Goal: Transaction & Acquisition: Download file/media

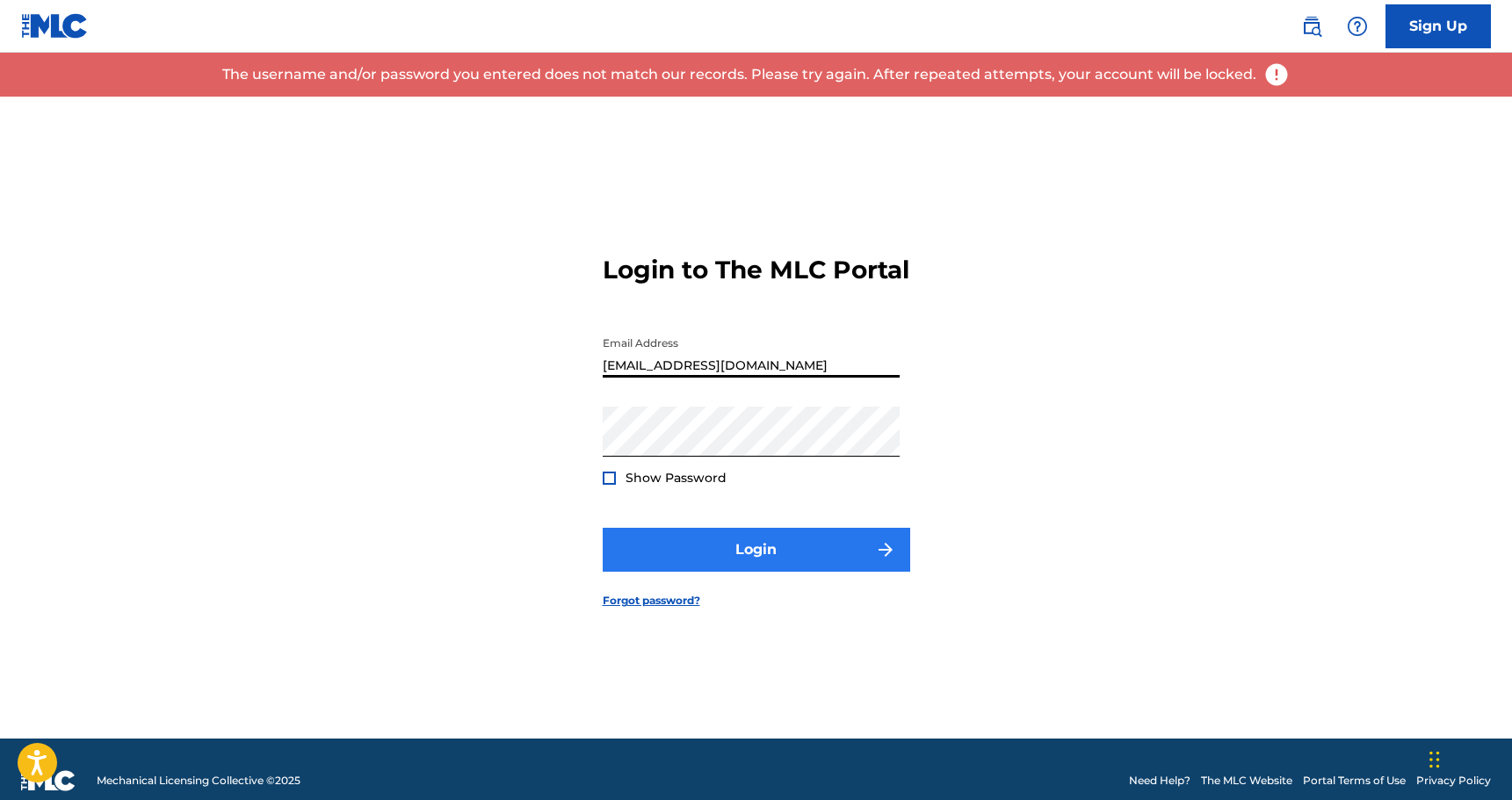
click at [751, 568] on button "Login" at bounding box center [756, 549] width 307 height 44
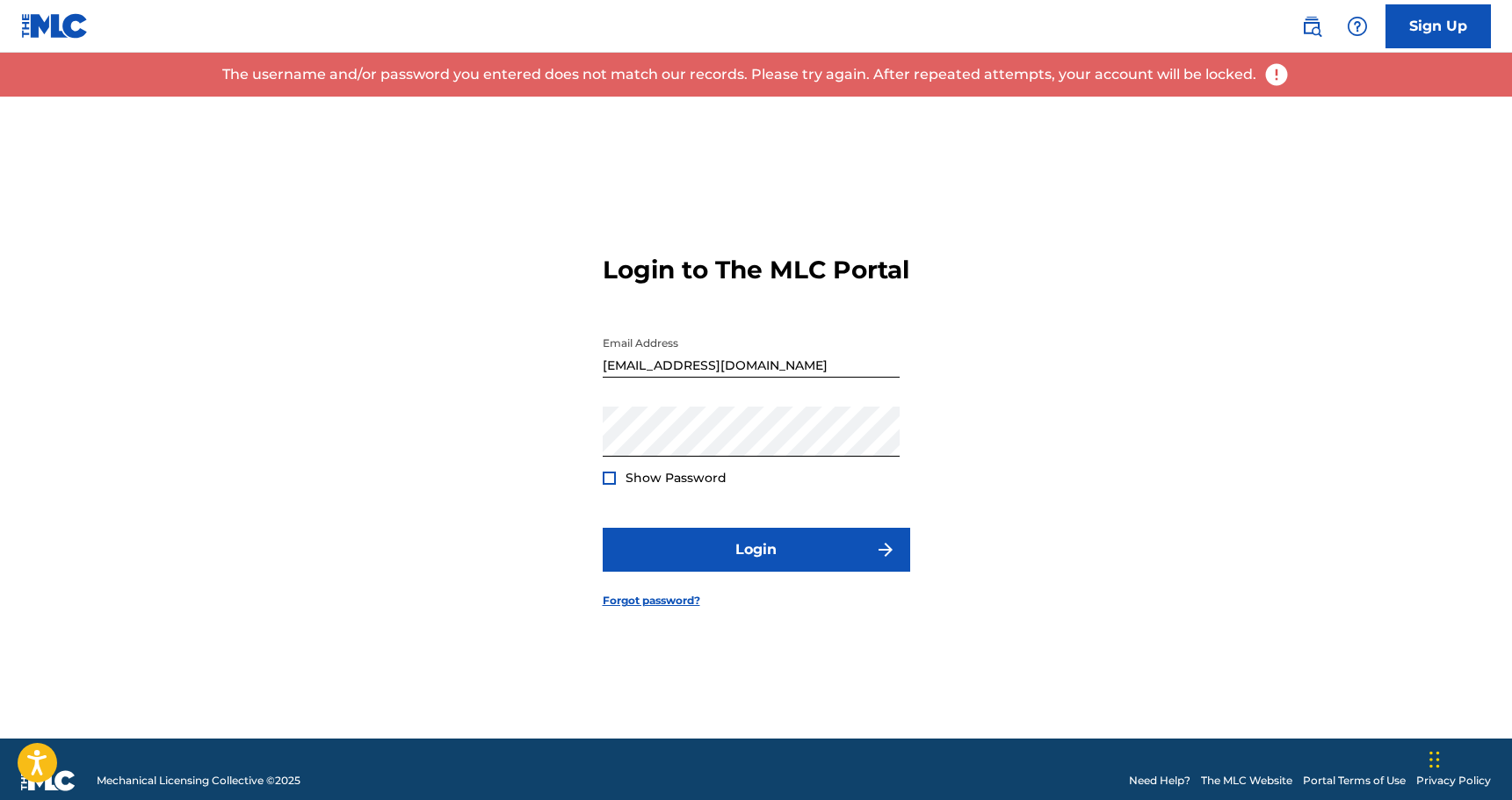
click at [712, 474] on div "Password Show Password" at bounding box center [751, 446] width 297 height 79
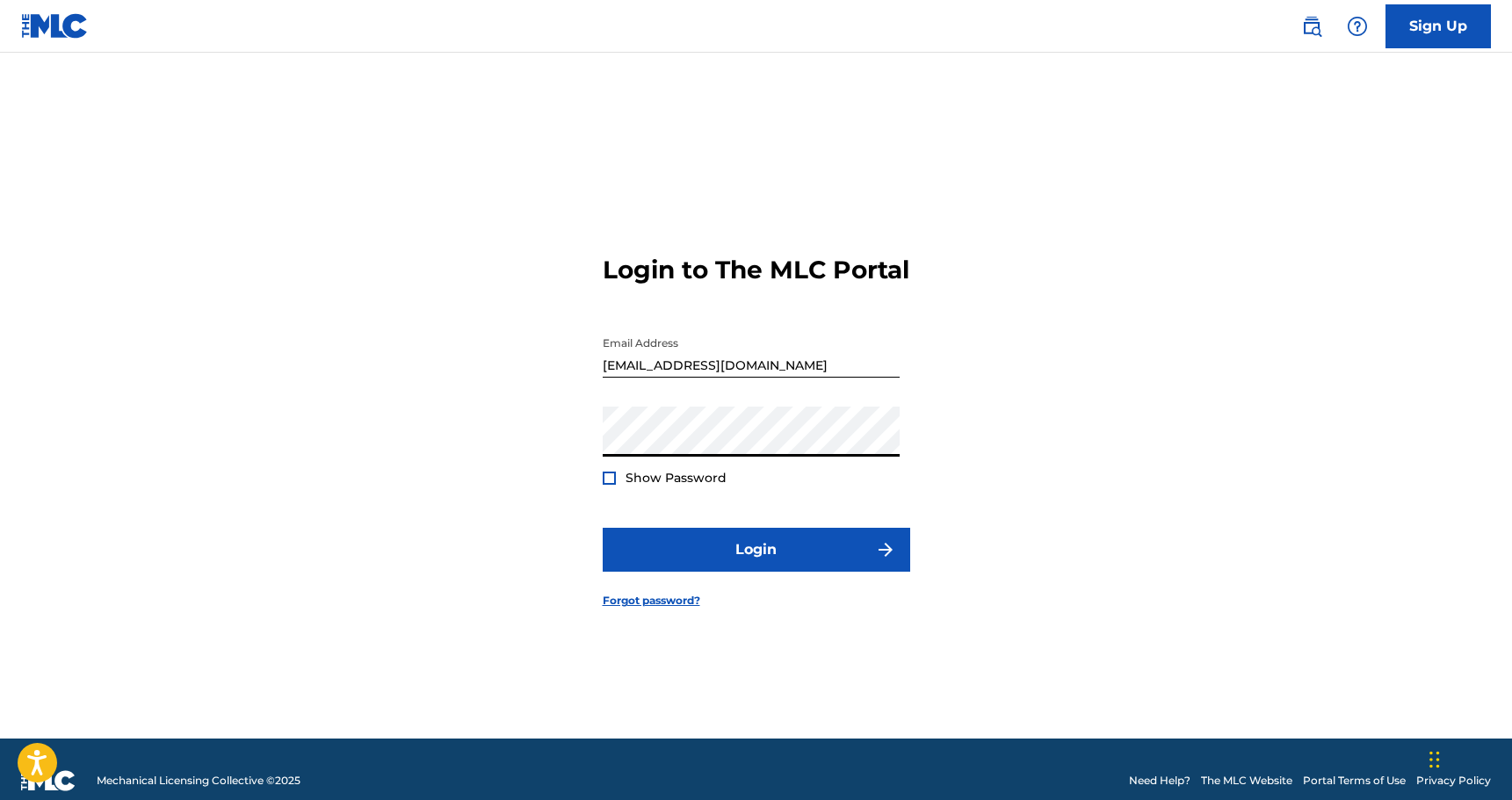
click at [534, 419] on div "Login to The MLC Portal Email Address [EMAIL_ADDRESS][DOMAIN_NAME] Password Sho…" at bounding box center [756, 417] width 1230 height 642
click at [605, 485] on div at bounding box center [609, 478] width 13 height 13
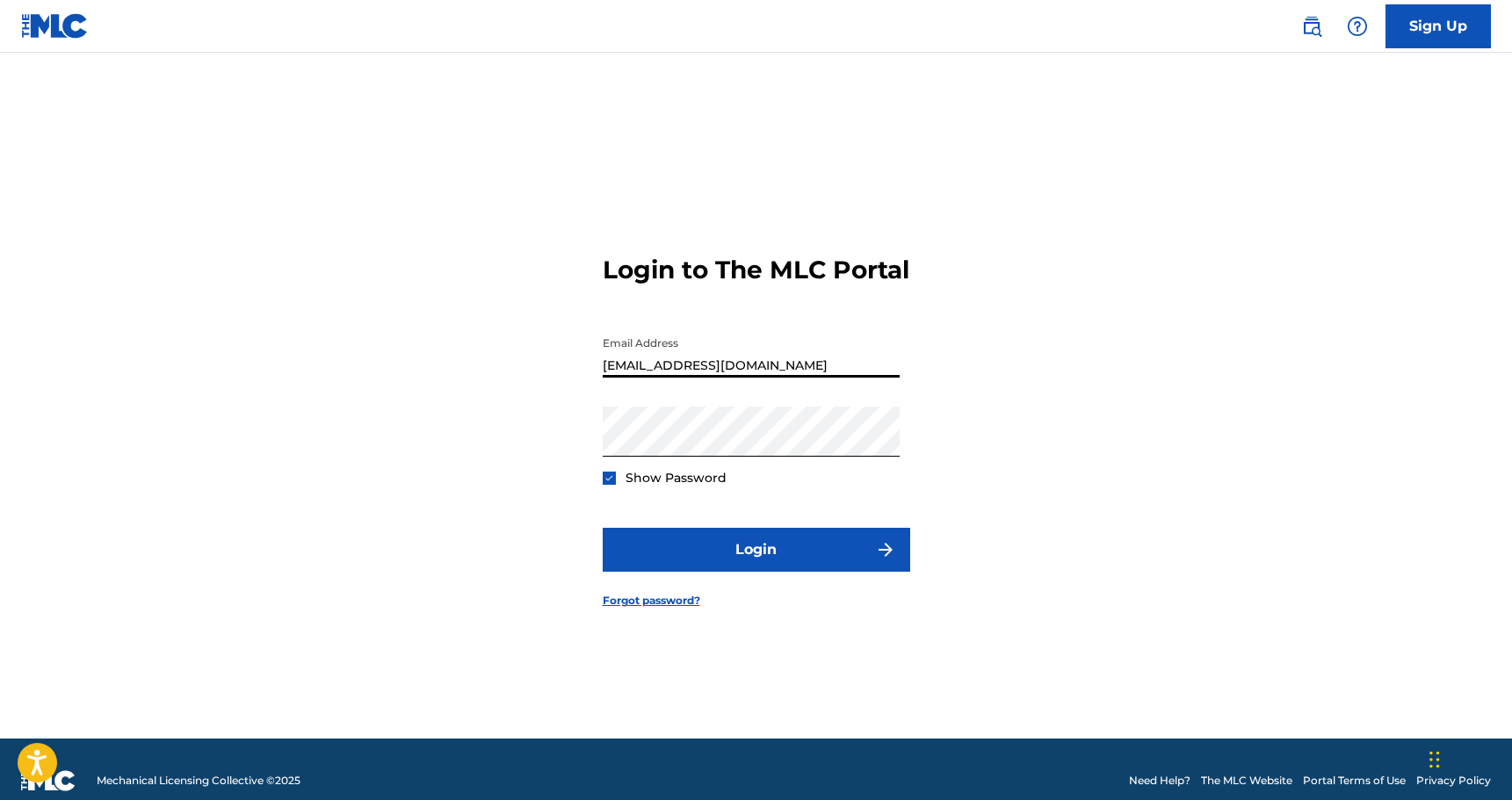
click at [805, 378] on input "[EMAIL_ADDRESS][DOMAIN_NAME]" at bounding box center [751, 353] width 297 height 50
drag, startPoint x: 805, startPoint y: 379, endPoint x: 671, endPoint y: 298, distance: 156.6
click at [671, 298] on form "Login to The MLC Portal Email Address [EMAIL_ADDRESS][DOMAIN_NAME] Password Sho…" at bounding box center [756, 417] width 307 height 642
type input "o"
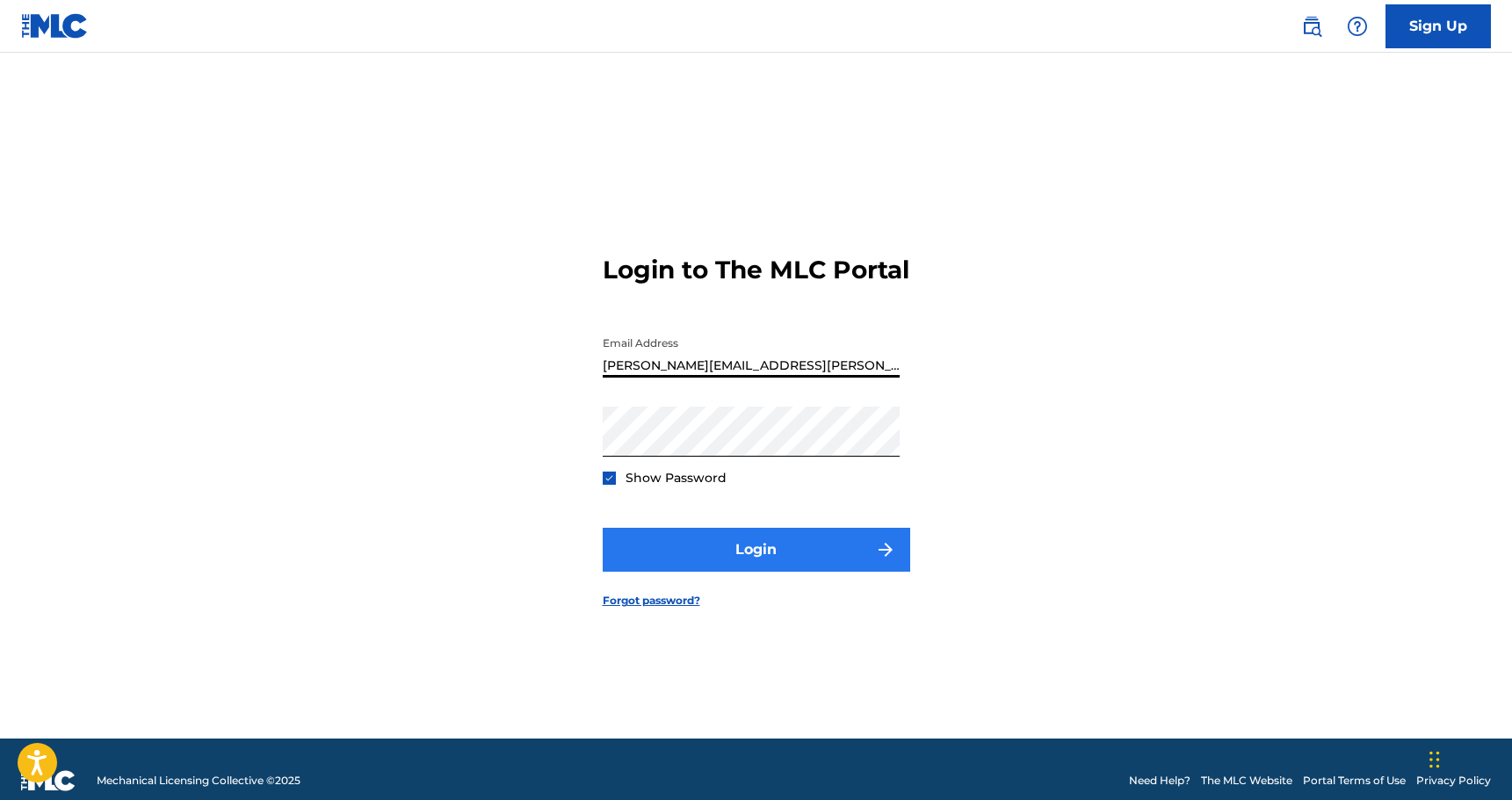
type input "[PERSON_NAME][EMAIL_ADDRESS][PERSON_NAME][DOMAIN_NAME]"
click at [744, 548] on button "Login" at bounding box center [756, 549] width 307 height 44
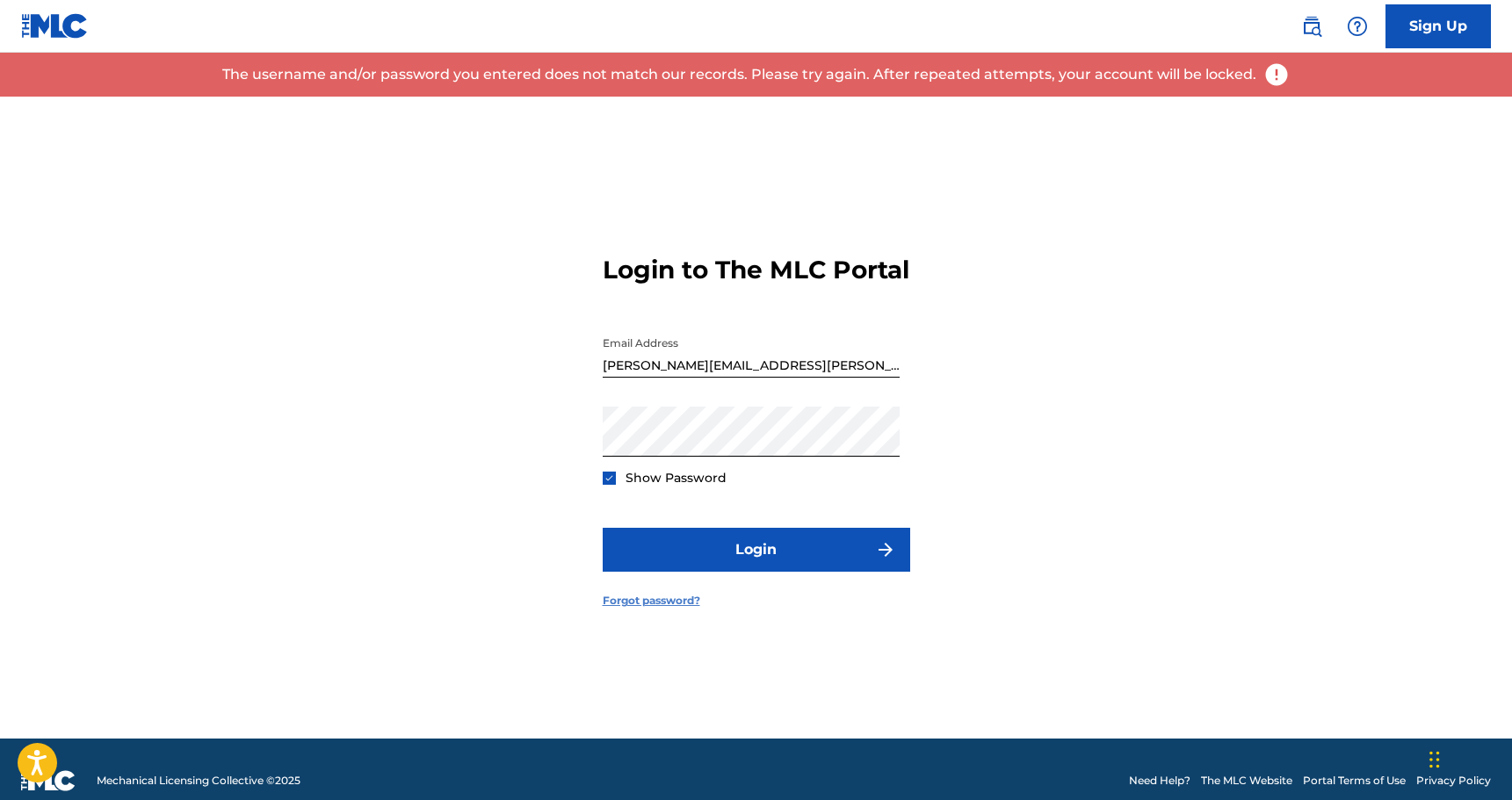
click at [656, 609] on link "Forgot password?" at bounding box center [651, 601] width 98 height 16
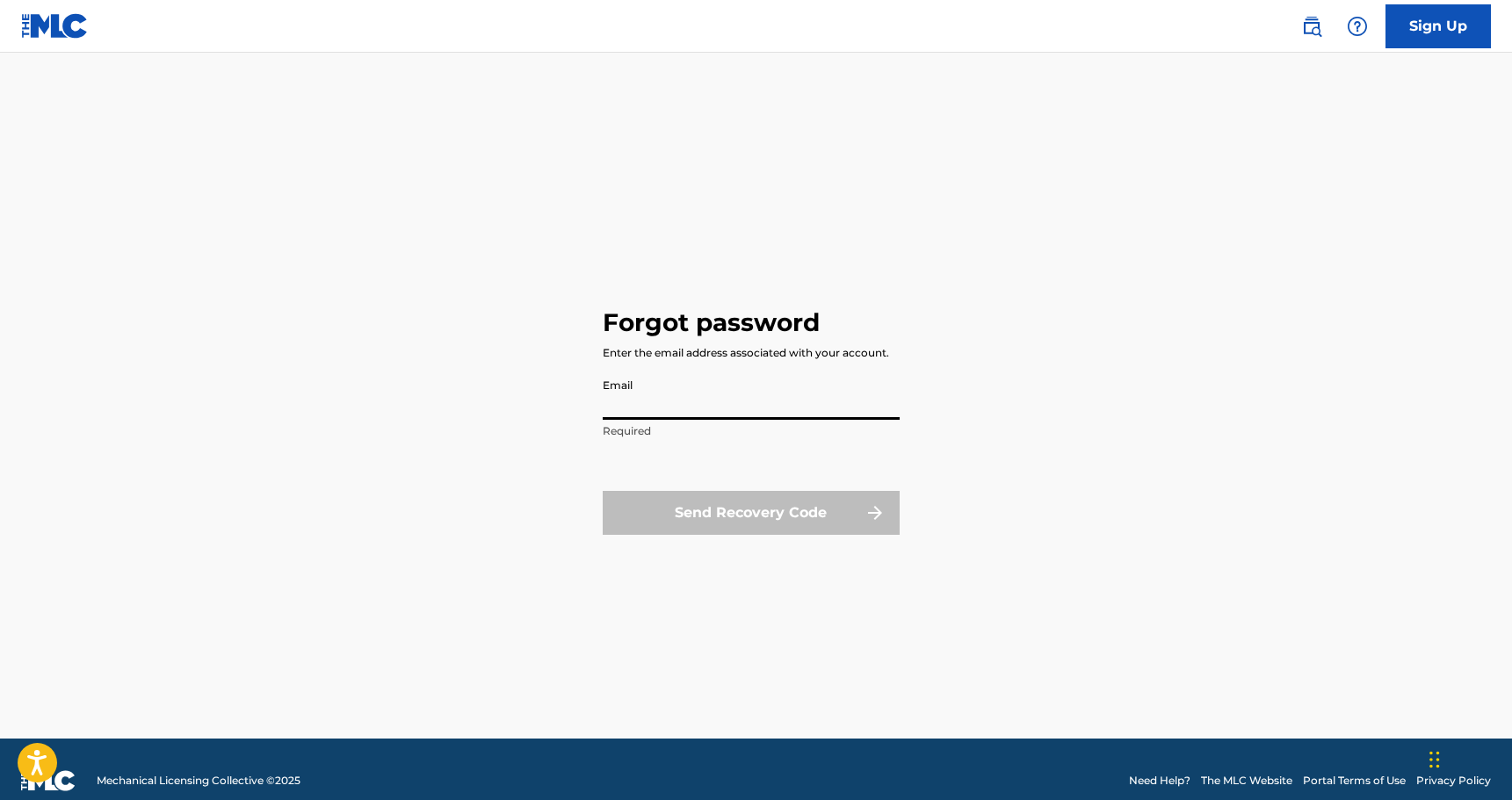
type input "[PERSON_NAME][EMAIL_ADDRESS][PERSON_NAME][DOMAIN_NAME]"
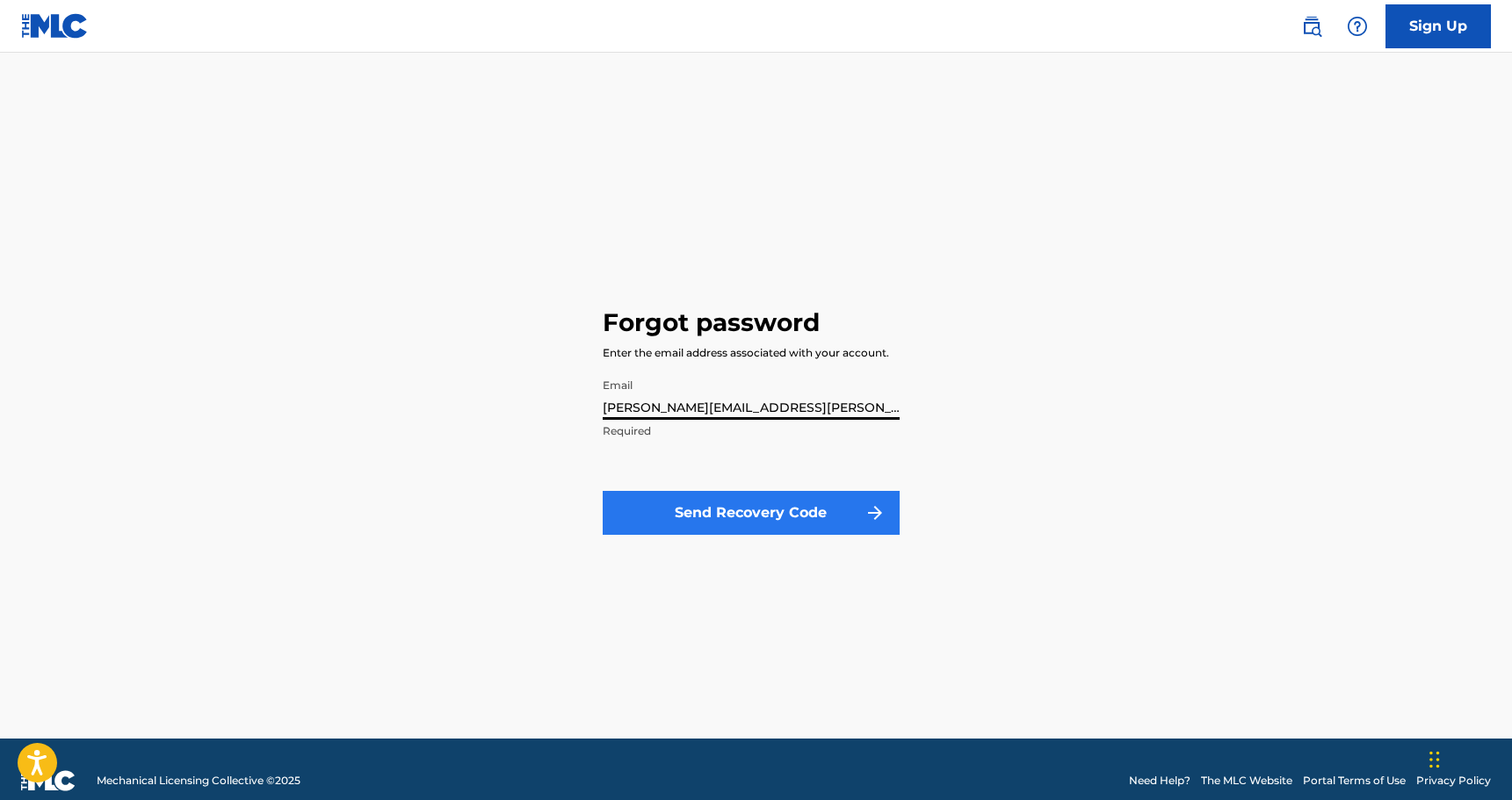
click at [703, 531] on button "Send Recovery Code" at bounding box center [751, 512] width 297 height 44
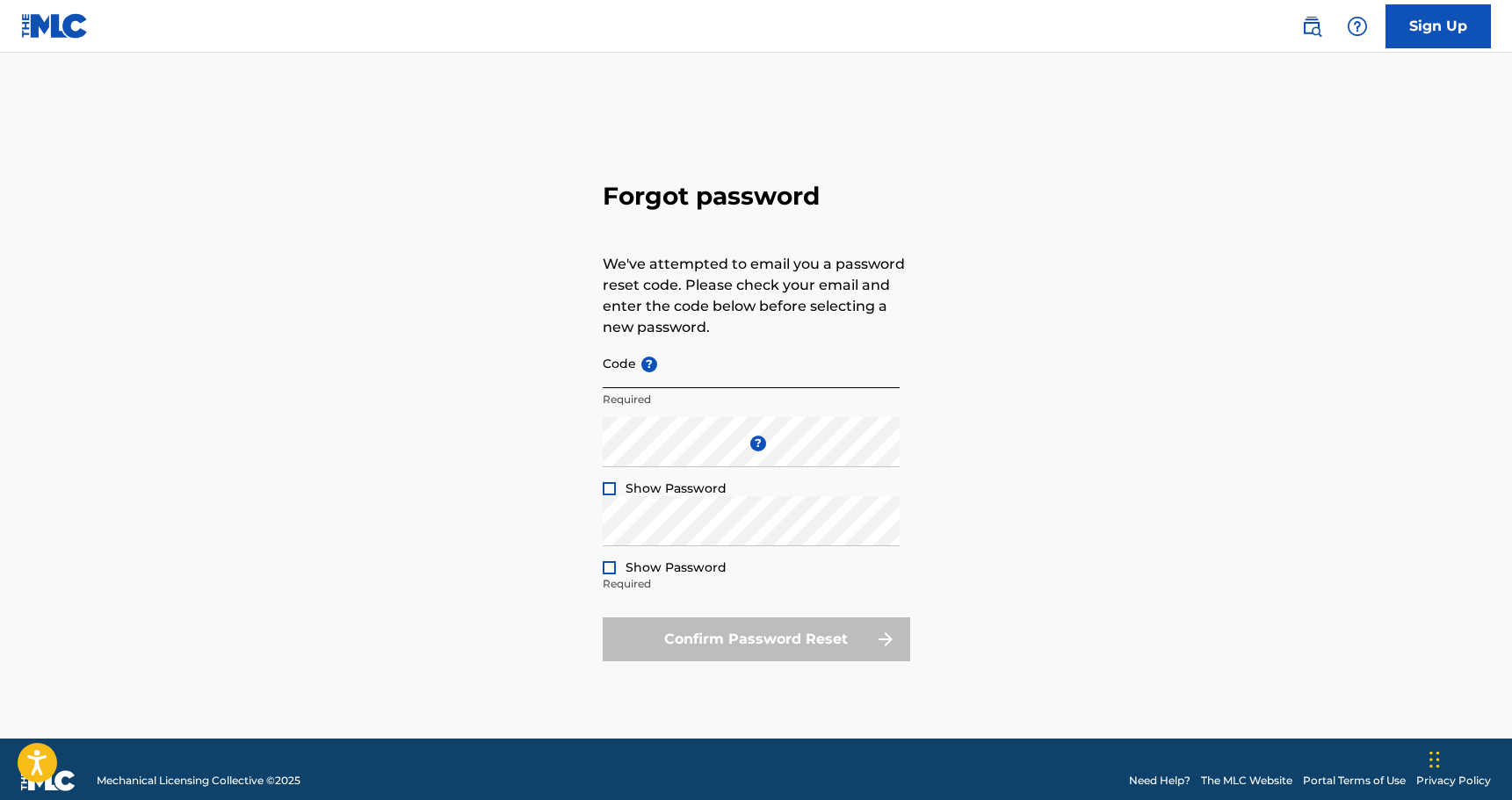
click at [670, 363] on input "Code ?" at bounding box center [751, 363] width 297 height 50
paste input "FP_029babe55601cc9850f9fda54b5b"
type input "FP_029babe55601cc9850f9fda54b5b"
click at [611, 487] on div at bounding box center [609, 489] width 13 height 13
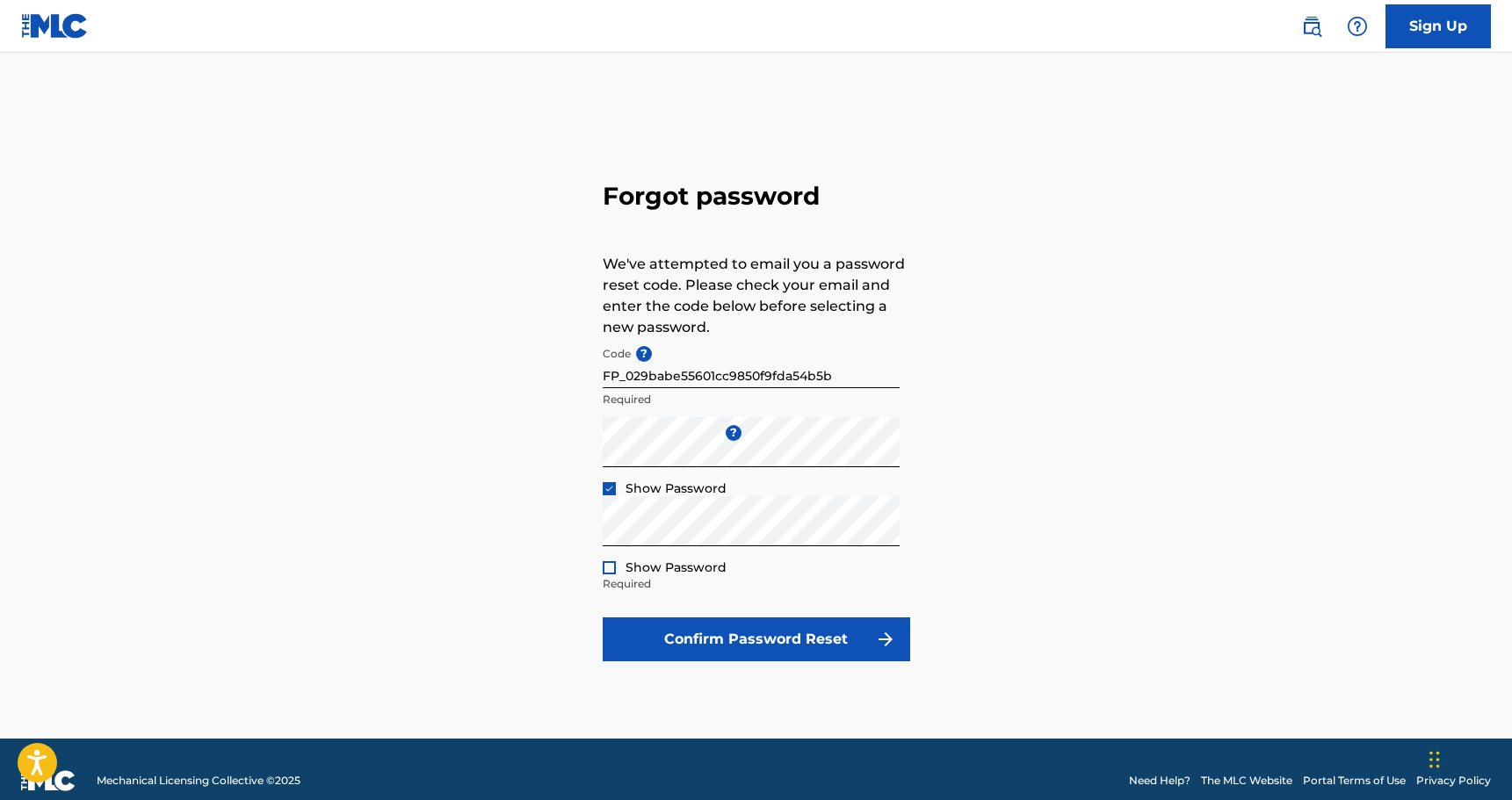
click at [612, 573] on div at bounding box center [609, 568] width 13 height 13
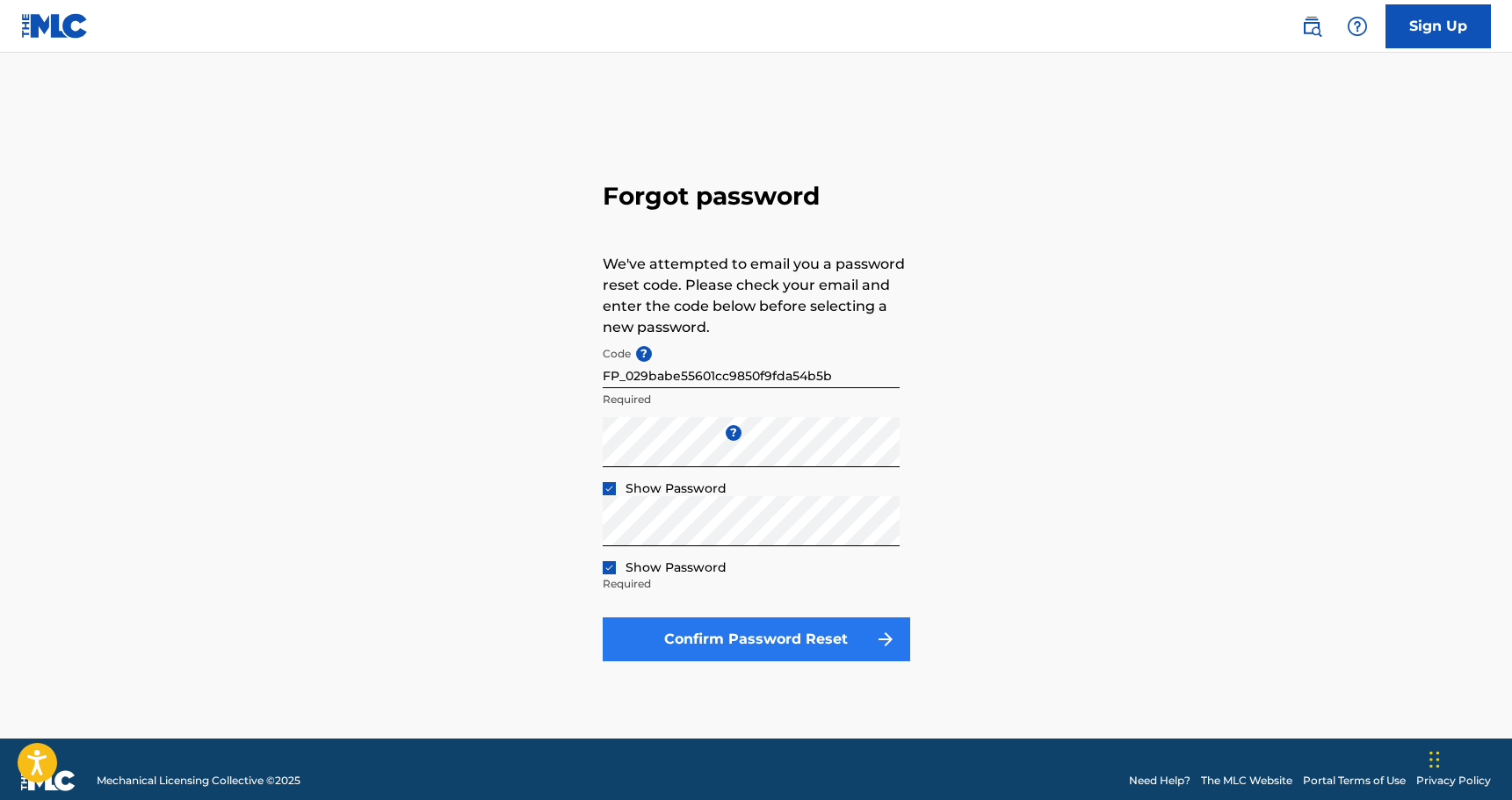
click at [695, 625] on button "Confirm Password Reset" at bounding box center [756, 639] width 307 height 44
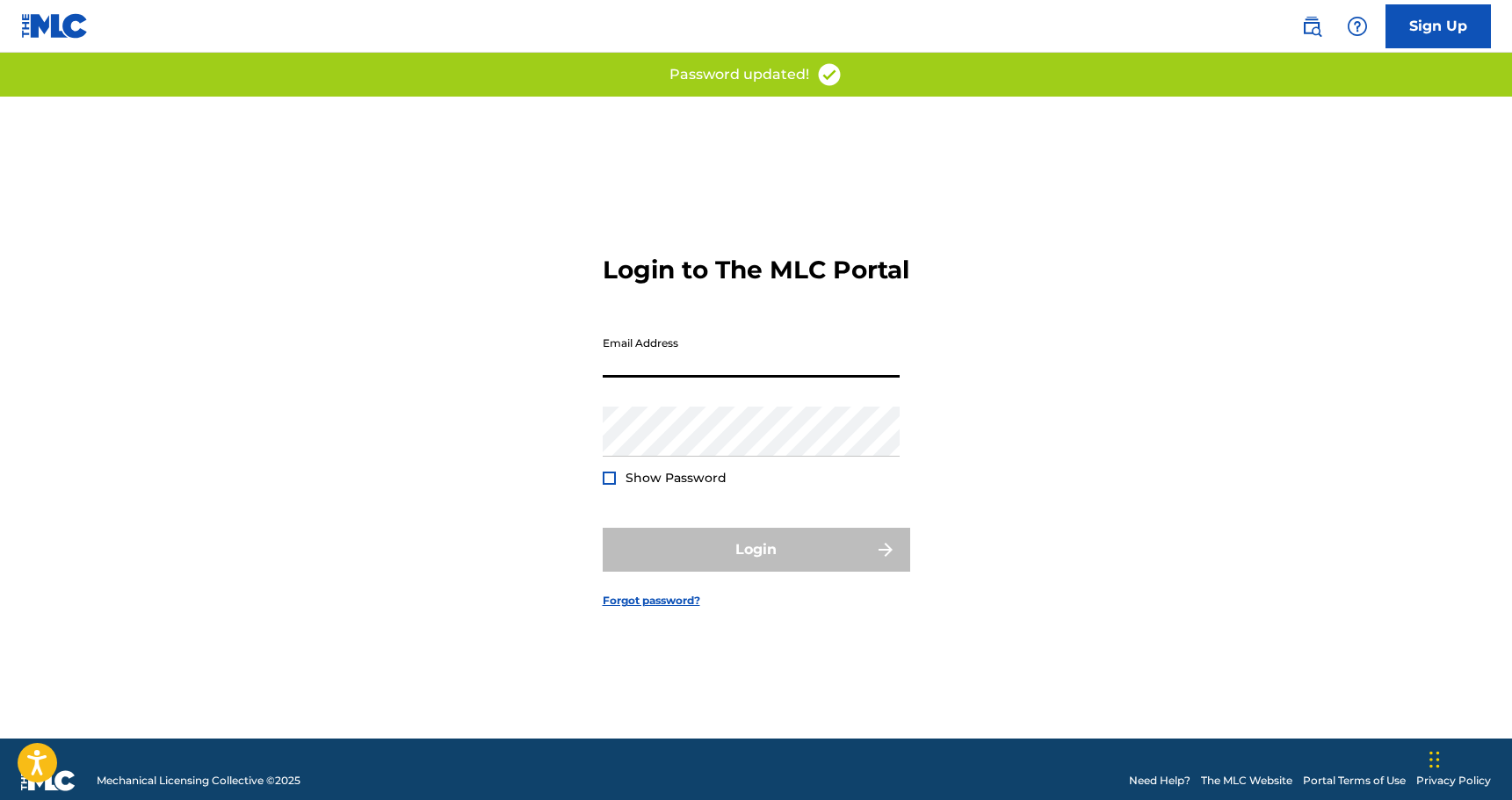
type input "[PERSON_NAME][EMAIL_ADDRESS][PERSON_NAME][DOMAIN_NAME]"
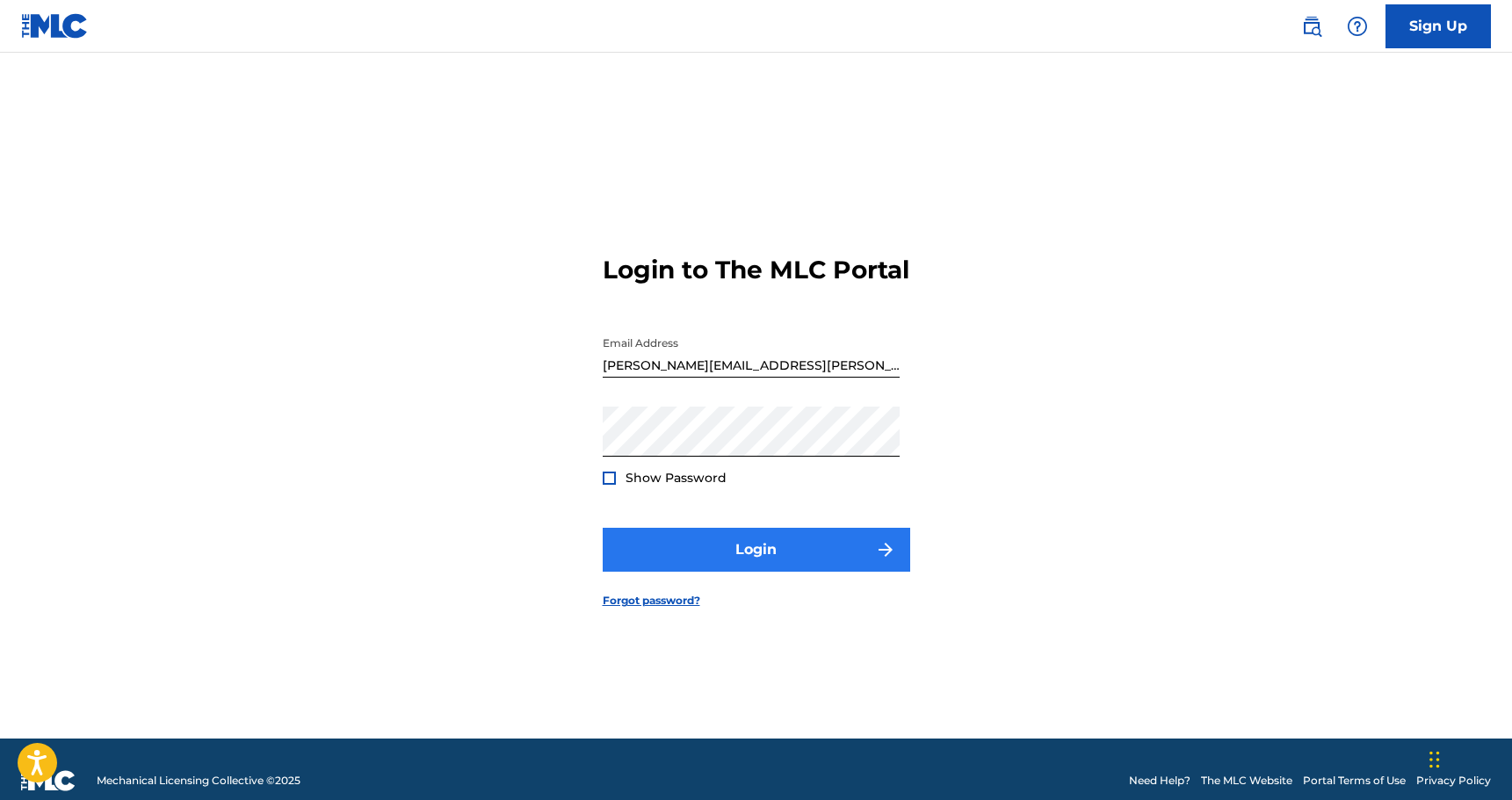
click at [713, 572] on button "Login" at bounding box center [756, 549] width 307 height 44
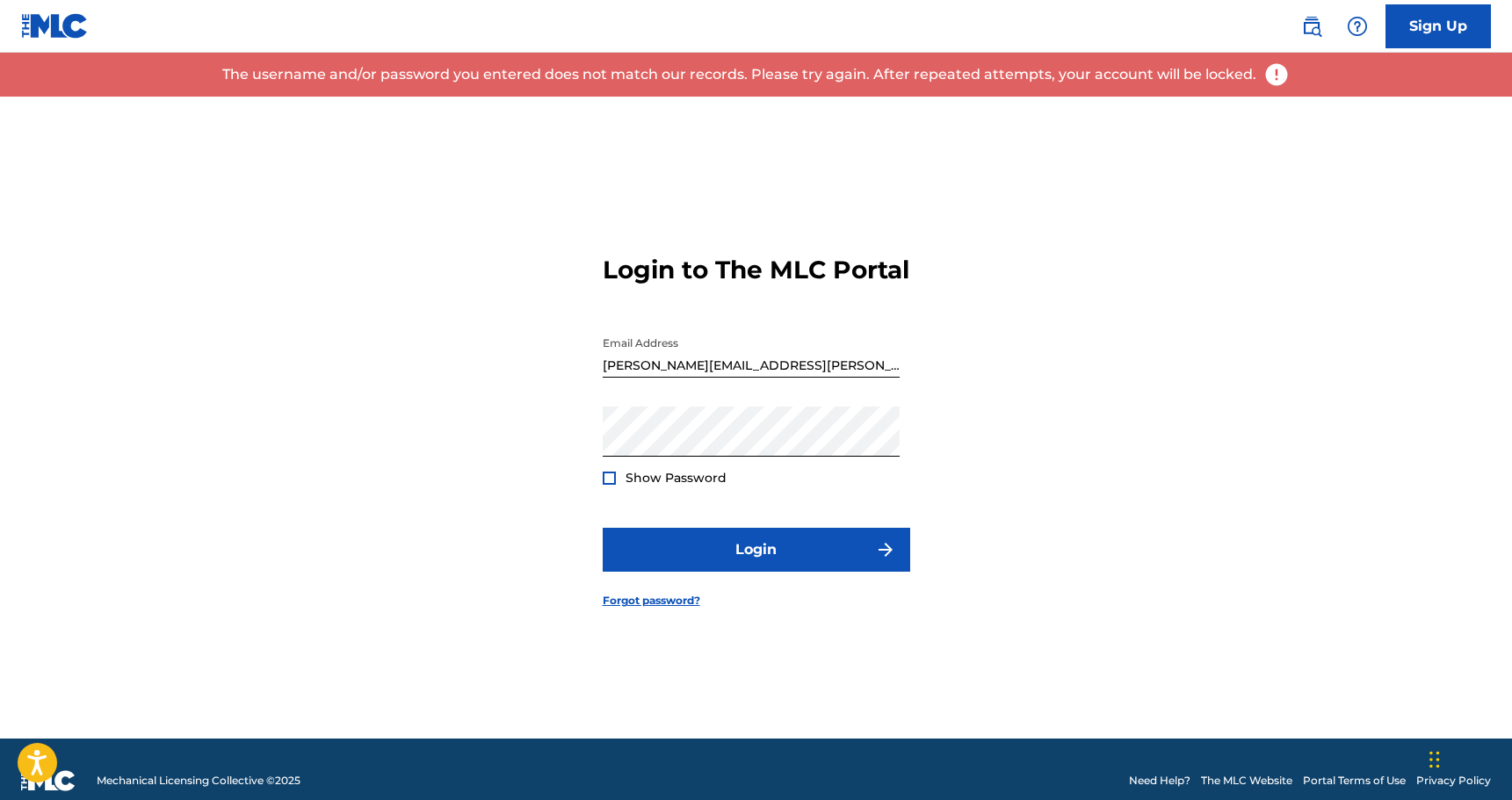
click at [608, 485] on div at bounding box center [609, 478] width 13 height 13
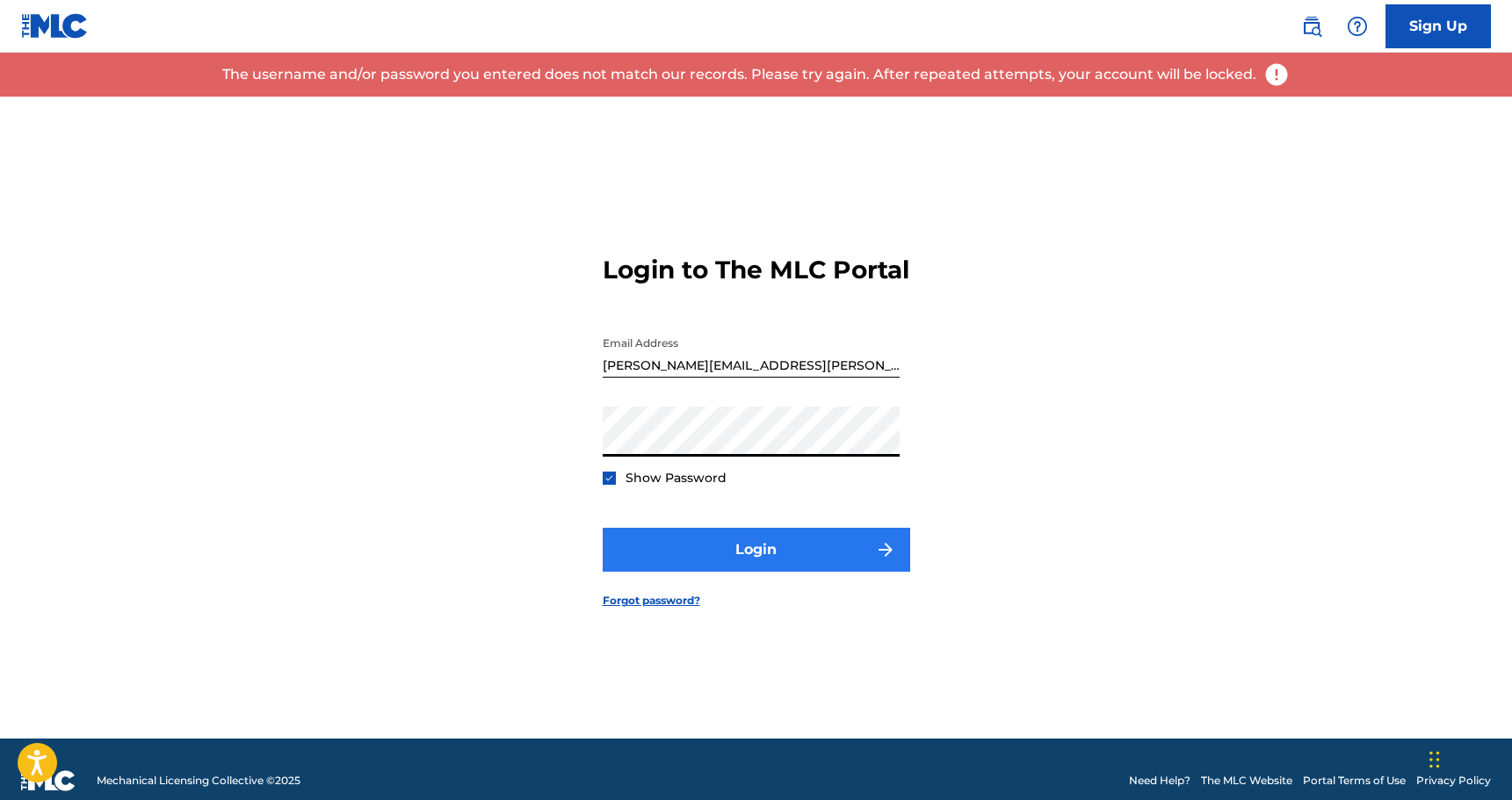
click at [718, 566] on button "Login" at bounding box center [756, 549] width 307 height 44
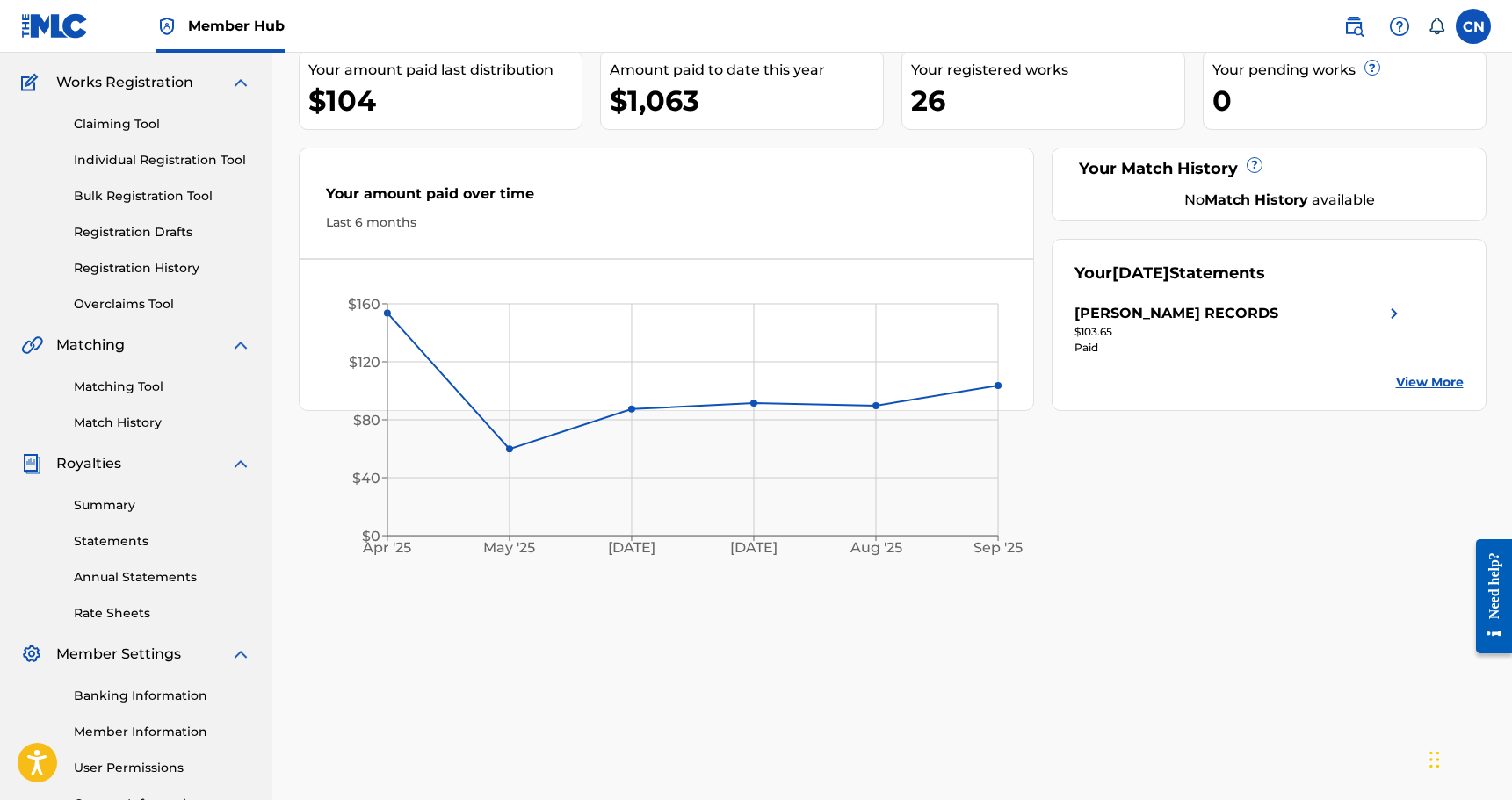
scroll to position [224, 0]
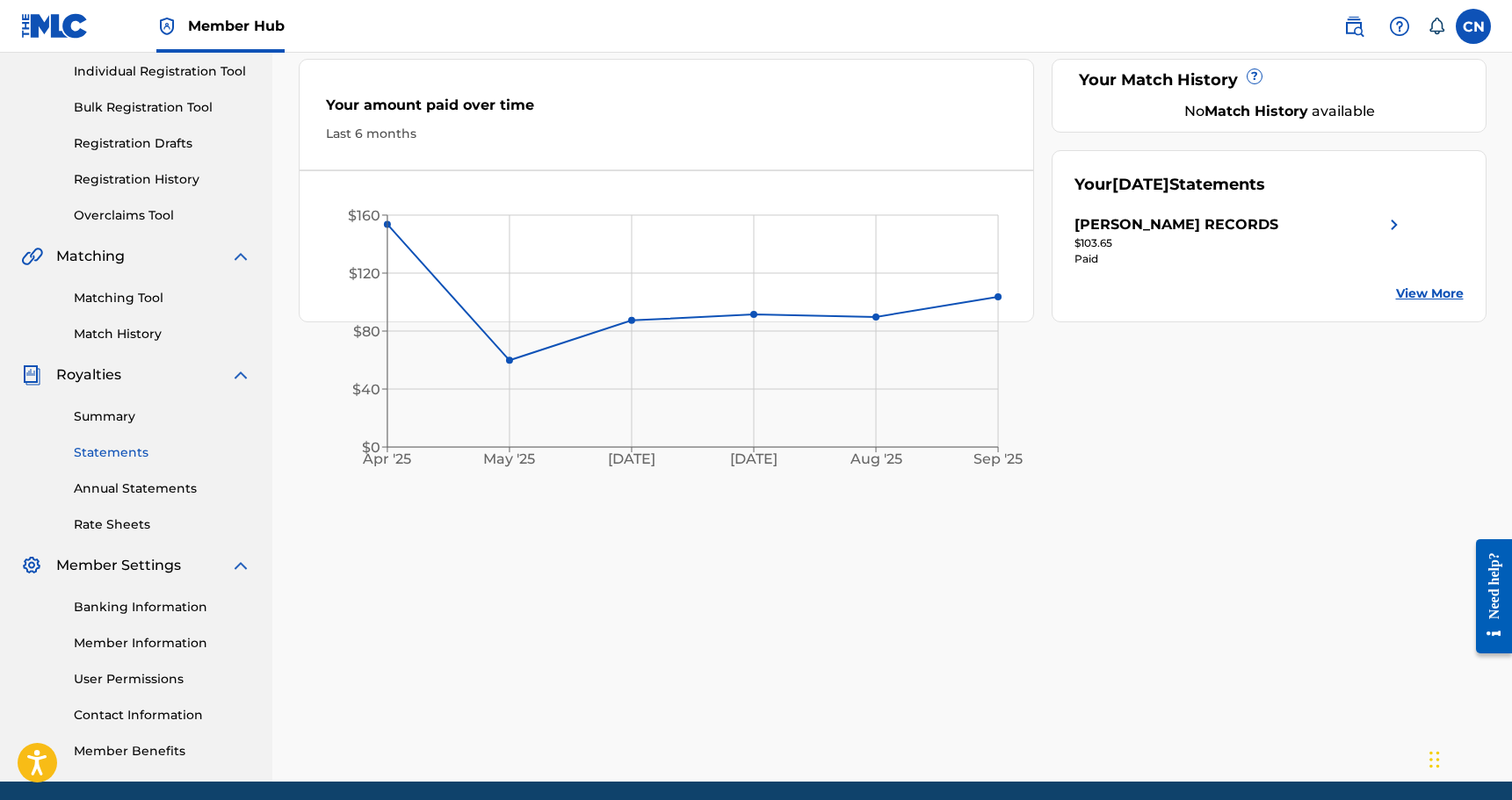
click at [114, 456] on link "Statements" at bounding box center [162, 453] width 178 height 19
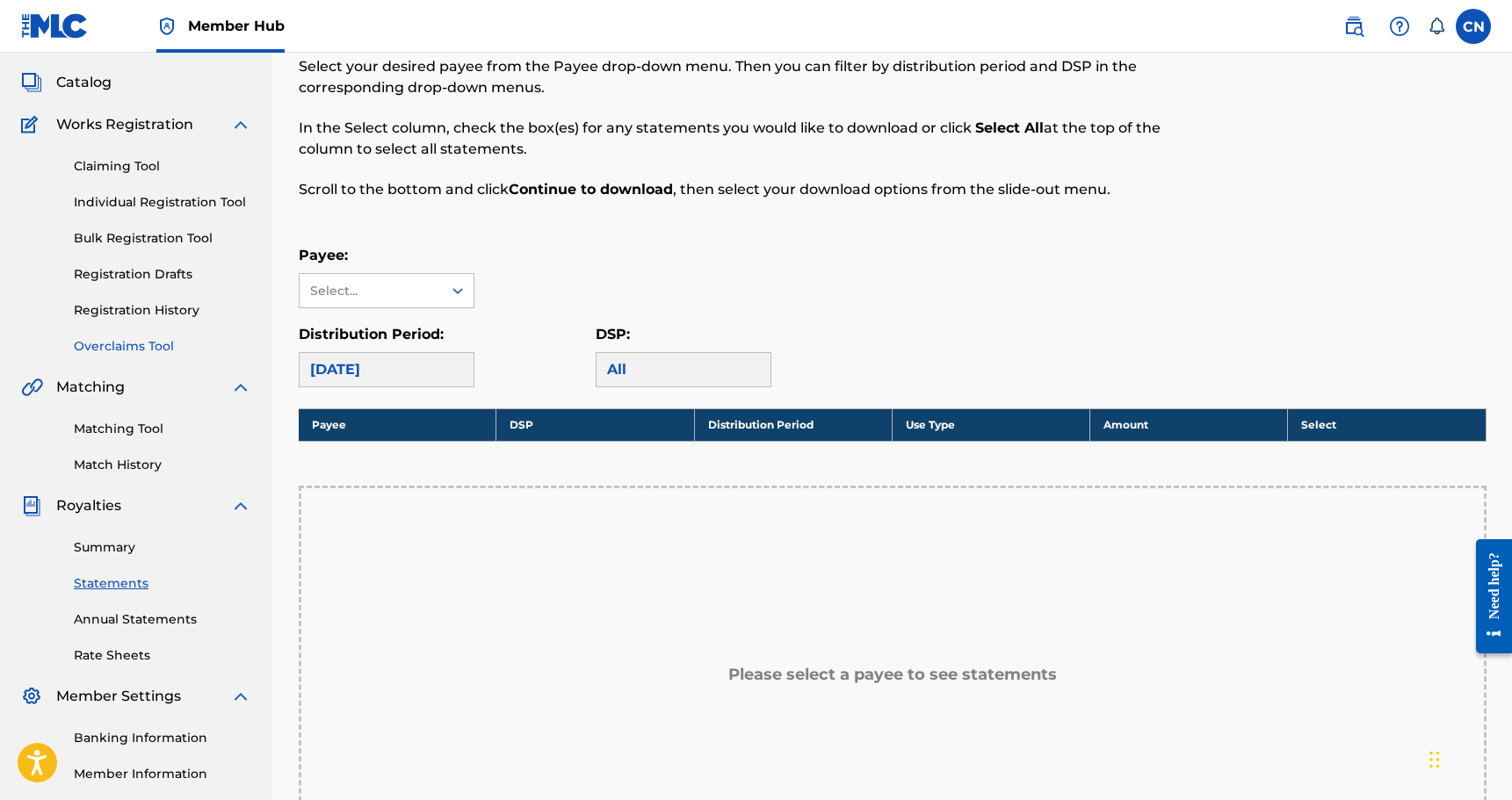
scroll to position [95, 0]
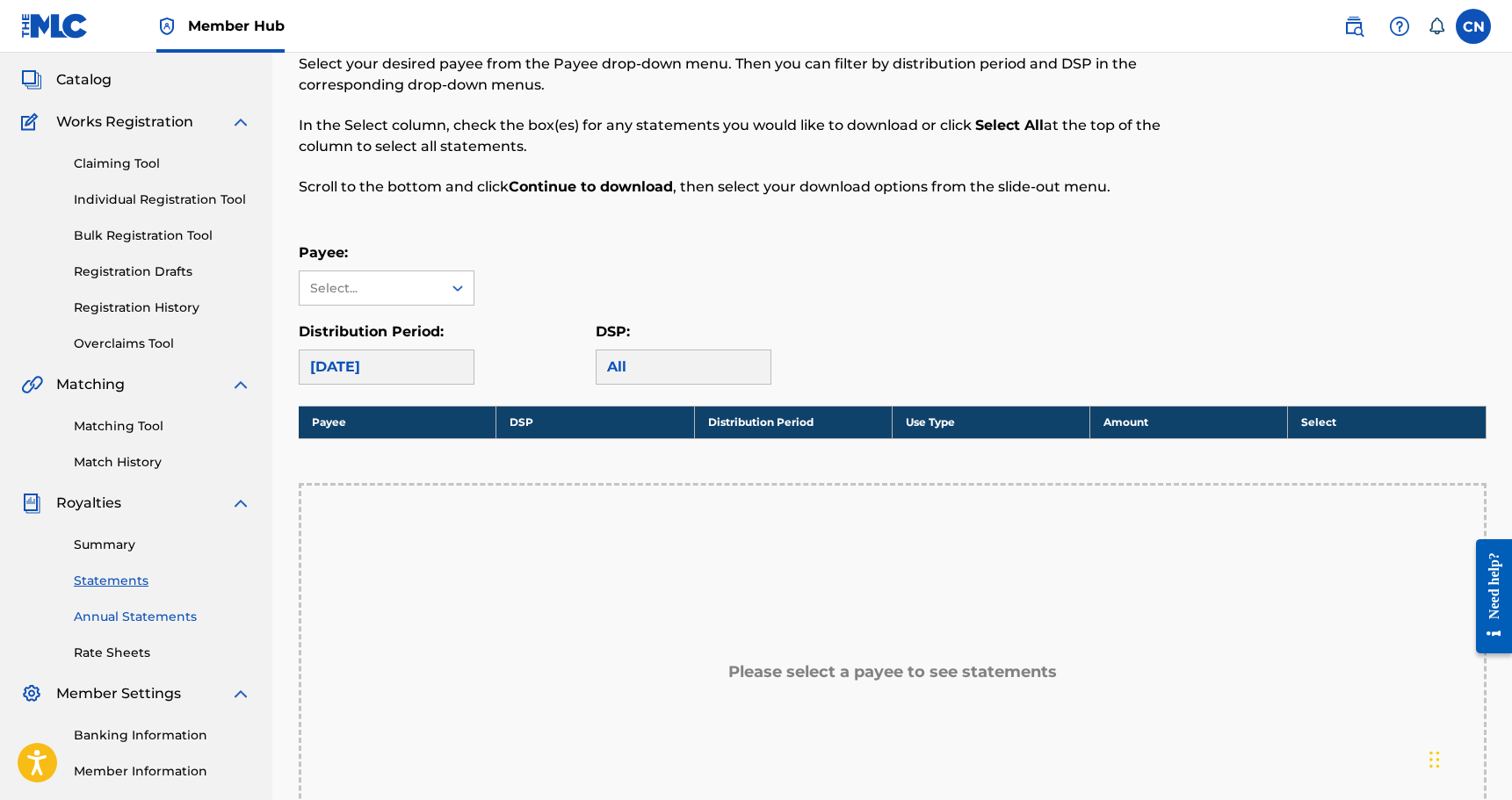
click at [148, 617] on link "Annual Statements" at bounding box center [162, 617] width 178 height 19
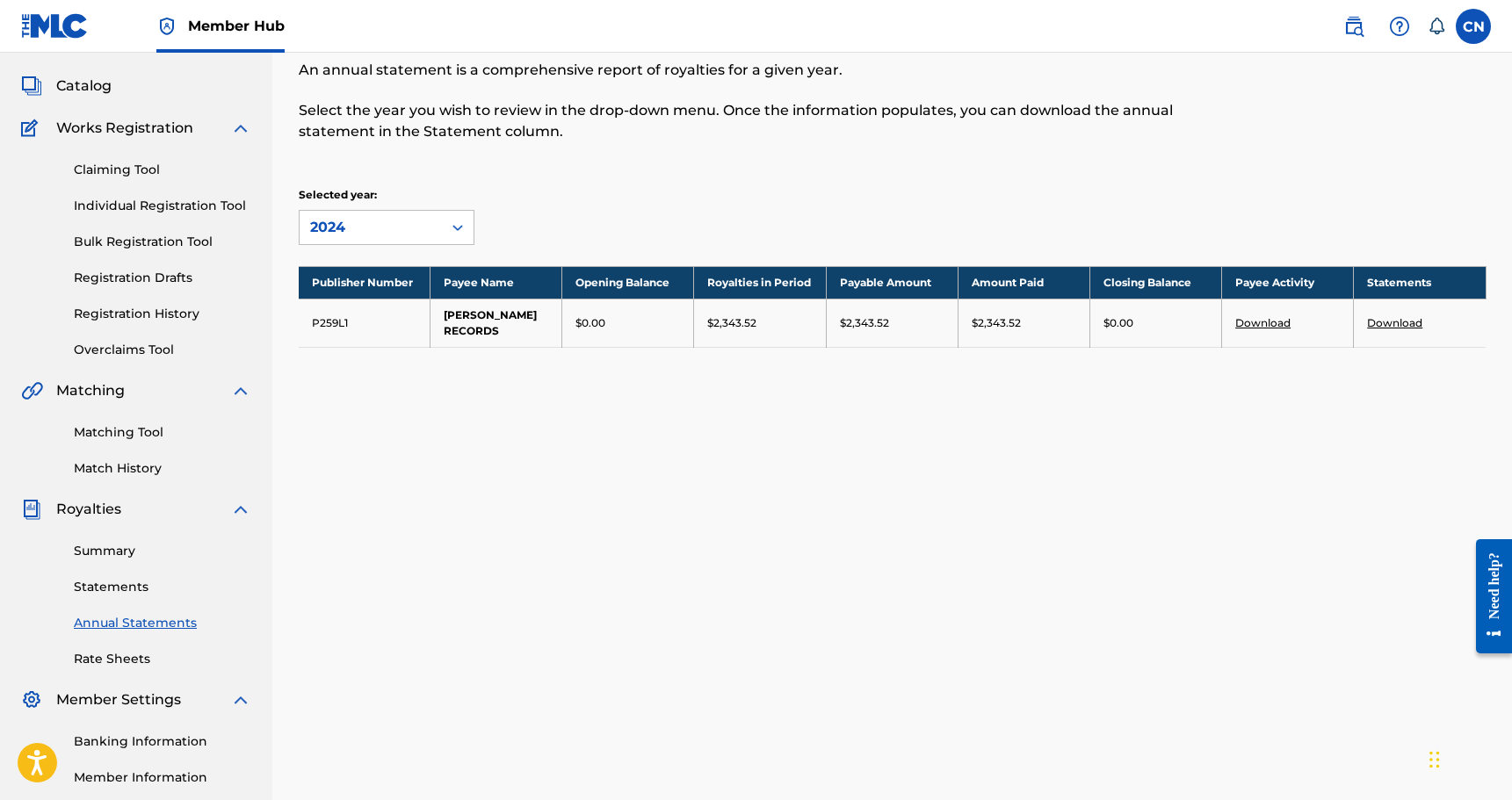
scroll to position [81, 0]
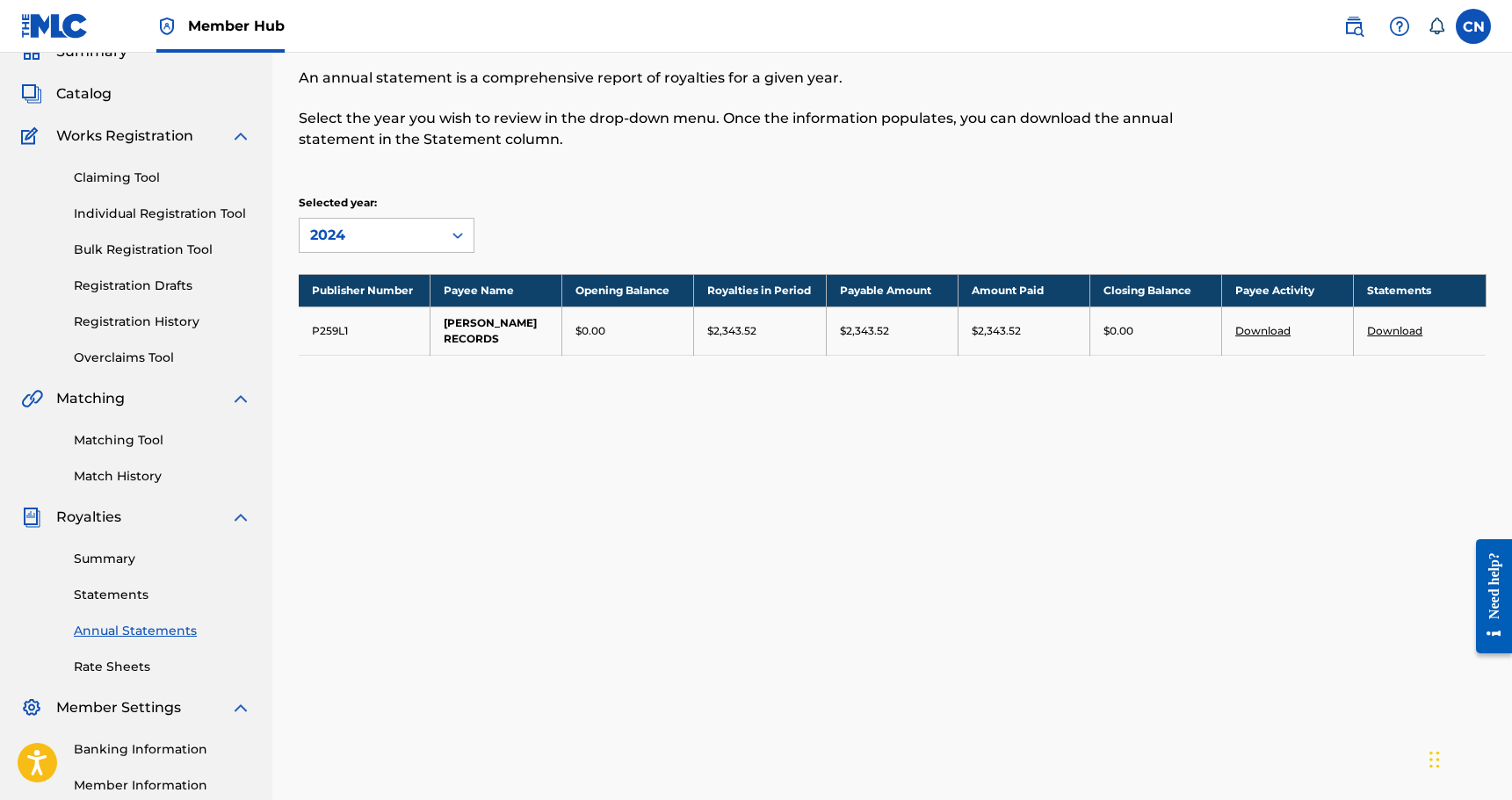
click at [1268, 327] on link "Download" at bounding box center [1262, 331] width 55 height 13
click at [761, 529] on div "Annual Statements of Account An annual statement is a comprehensive report of r…" at bounding box center [892, 469] width 1230 height 908
click at [102, 563] on link "Summary" at bounding box center [162, 559] width 178 height 19
